Goal: Find specific page/section: Find specific page/section

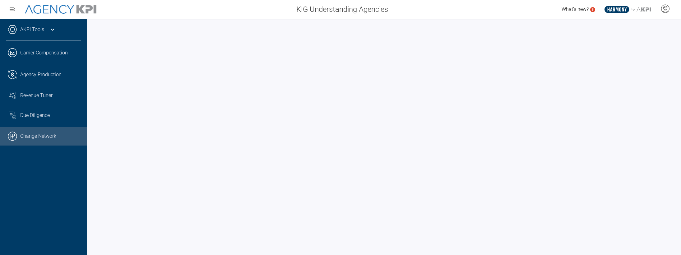
click at [38, 140] on link ".cls-1{fill:none;stroke:#000;stroke-linecap:round;stroke-linejoin:round;stroke-…" at bounding box center [43, 136] width 87 height 19
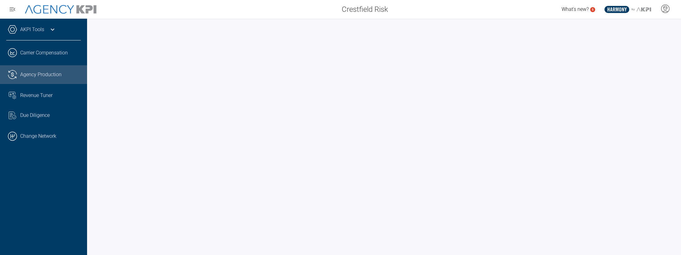
click at [33, 72] on span "Agency Production" at bounding box center [40, 74] width 41 height 7
click at [33, 98] on span "Revenue Tuner" at bounding box center [36, 95] width 32 height 7
click at [33, 74] on span "Agency Production" at bounding box center [40, 74] width 41 height 7
